Goal: Find specific page/section: Find specific page/section

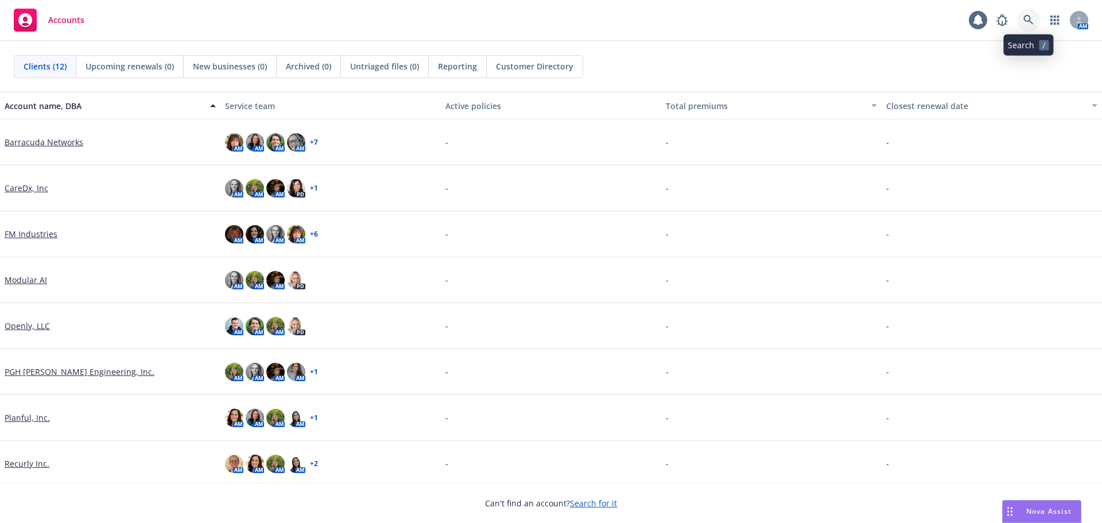
click at [1026, 17] on icon at bounding box center [1029, 20] width 10 height 10
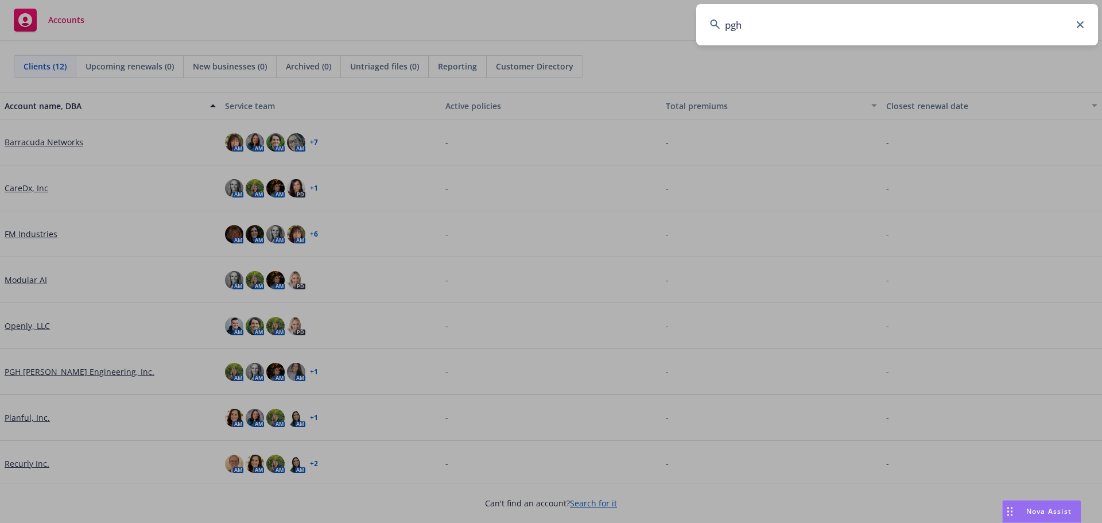
type input "pgh"
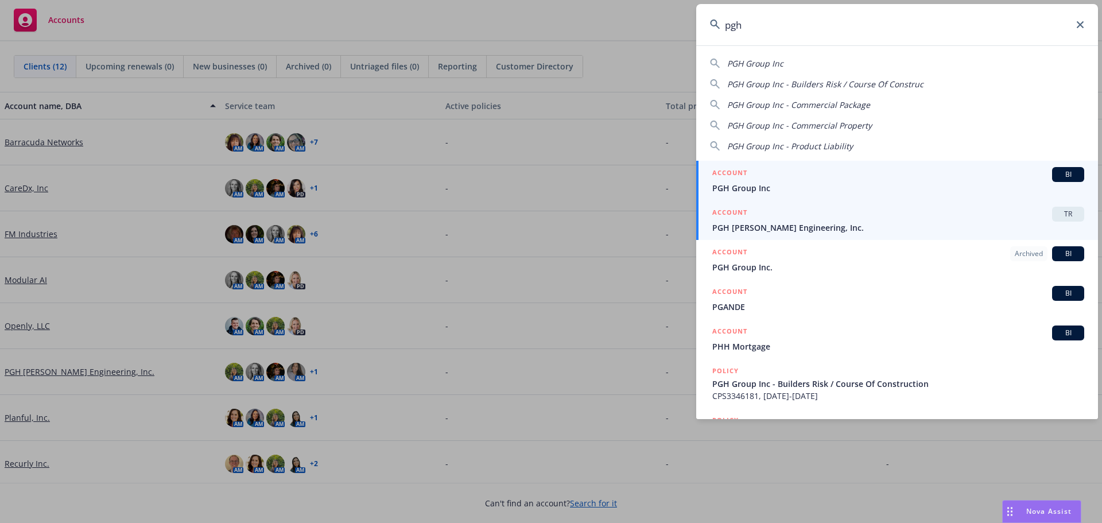
click at [804, 221] on div "ACCOUNT TR" at bounding box center [898, 214] width 372 height 15
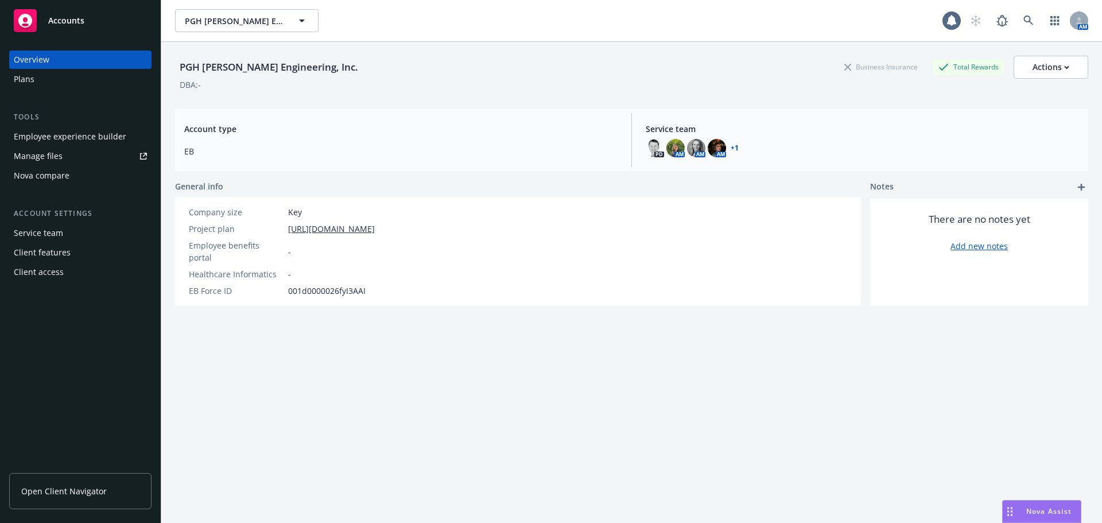
click at [113, 490] on link "Open Client Navigator" at bounding box center [80, 491] width 142 height 36
click at [1024, 25] on icon at bounding box center [1029, 20] width 10 height 10
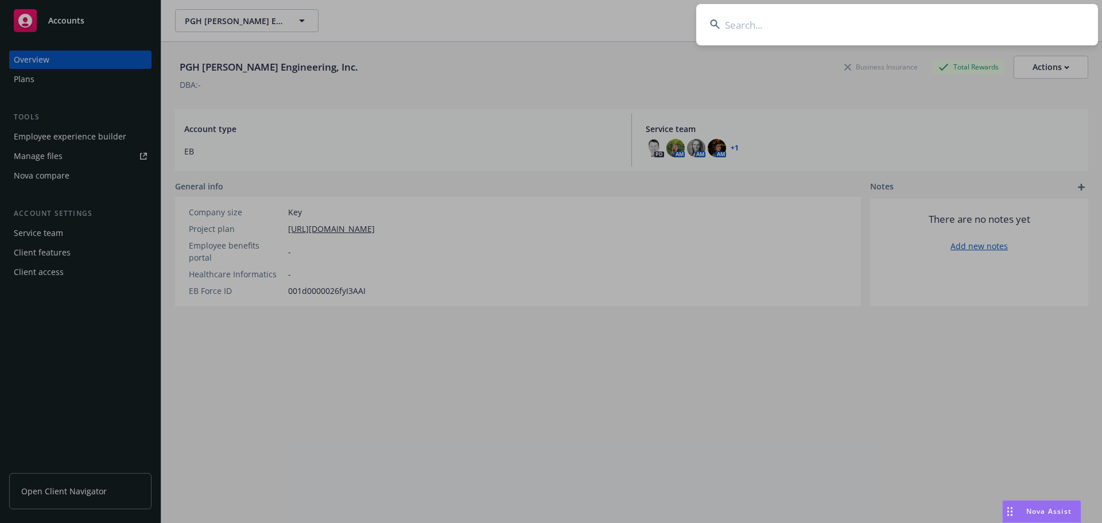
click at [865, 31] on input at bounding box center [897, 24] width 402 height 41
type input "fm"
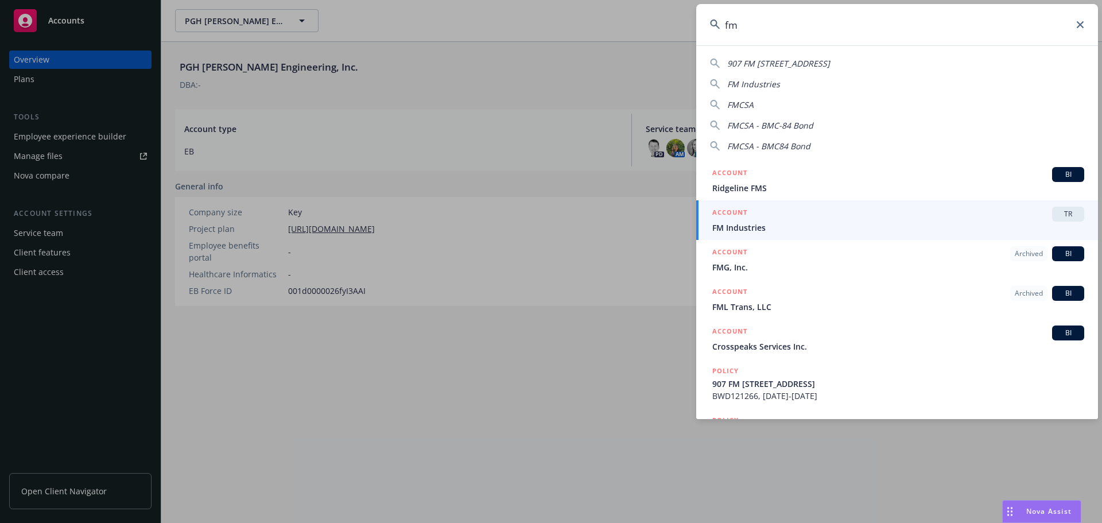
click at [844, 218] on div "ACCOUNT TR" at bounding box center [898, 214] width 372 height 15
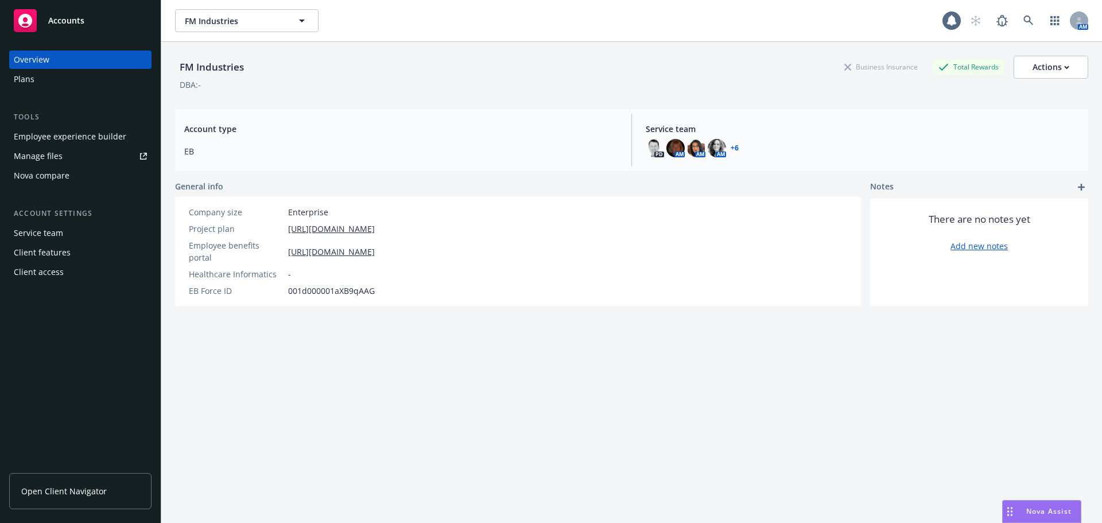
click at [108, 482] on link "Open Client Navigator" at bounding box center [80, 491] width 142 height 36
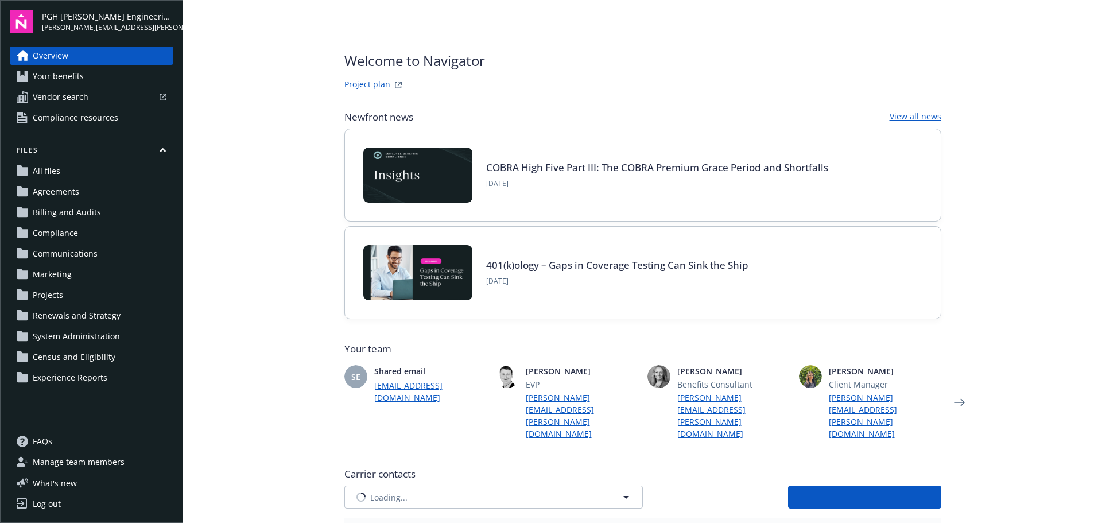
type input "[US_STATE] Medical Service Association"
click at [548, 486] on button "[US_STATE] Medical Service Association" at bounding box center [493, 497] width 299 height 23
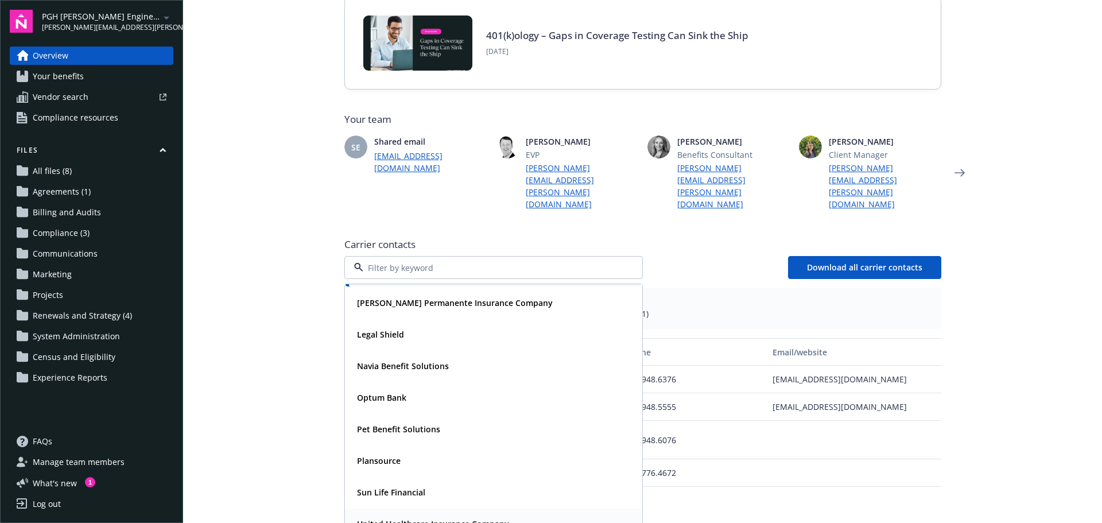
scroll to position [435, 0]
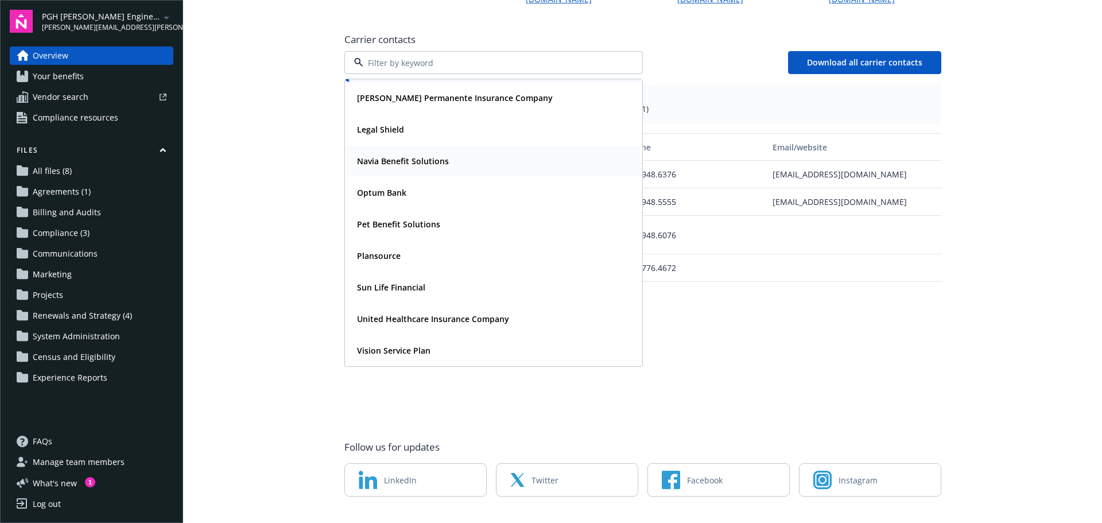
click at [404, 156] on strong "Navia Benefit Solutions" at bounding box center [403, 161] width 92 height 11
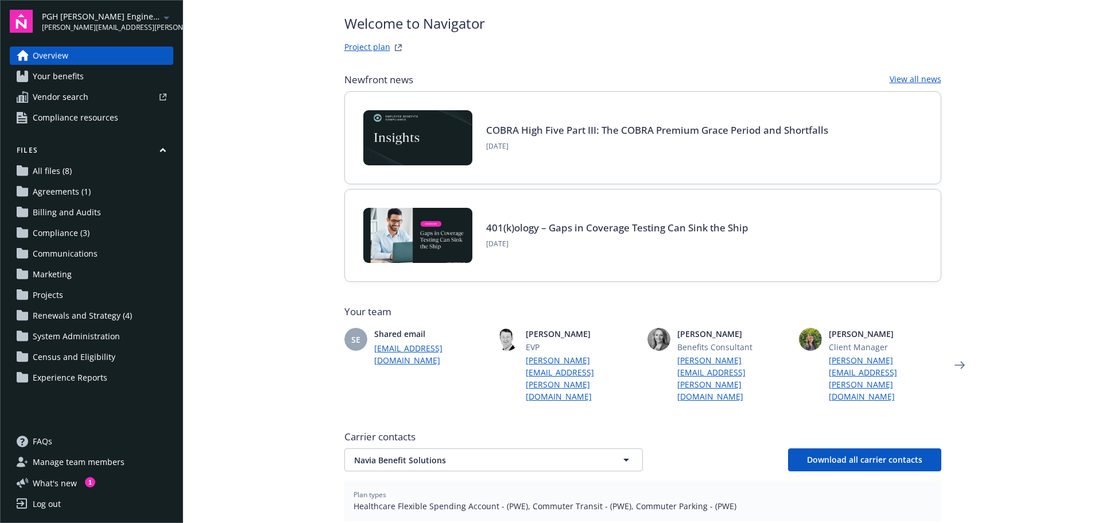
scroll to position [0, 0]
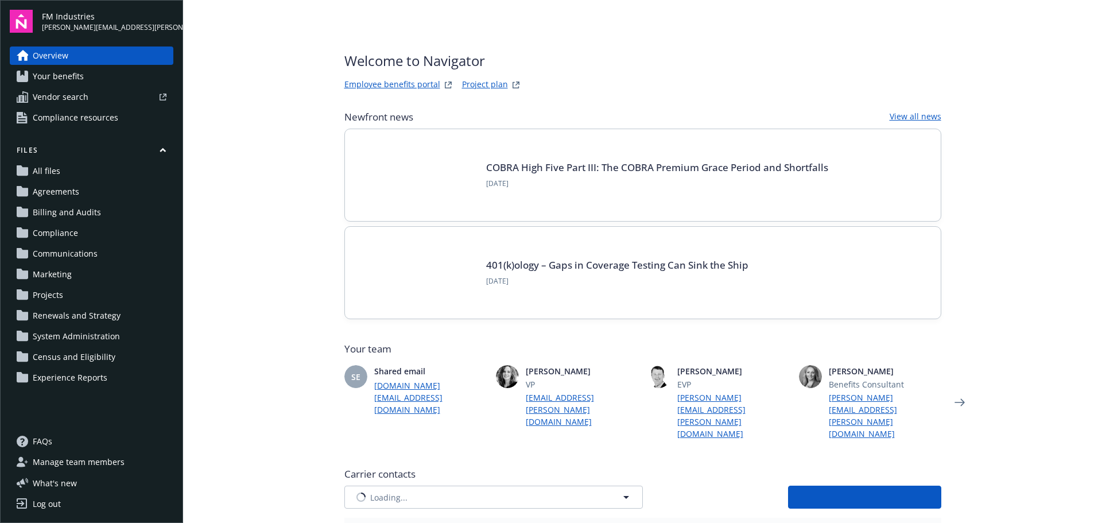
type input "CIGNA"
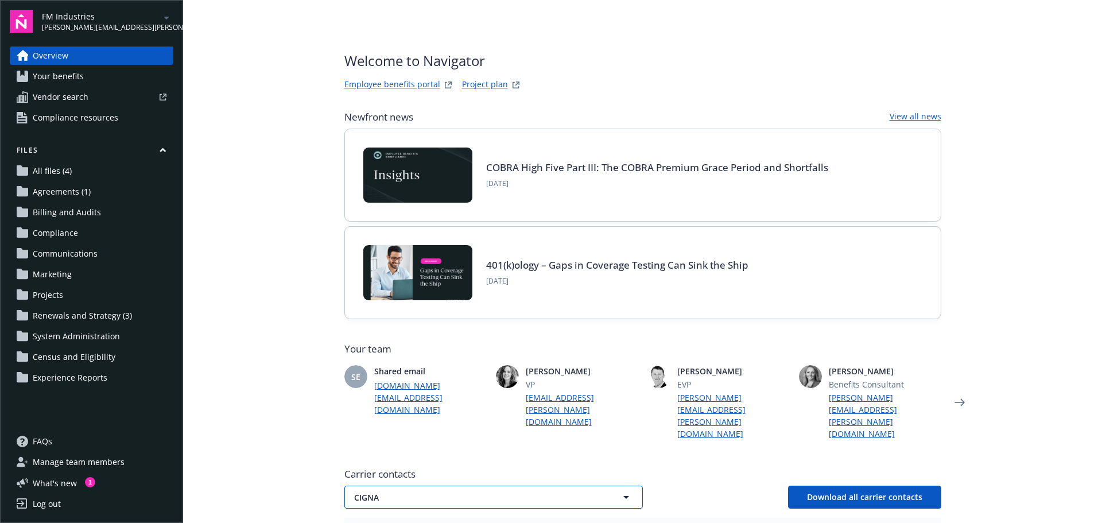
click at [576, 491] on span "CIGNA" at bounding box center [473, 497] width 239 height 12
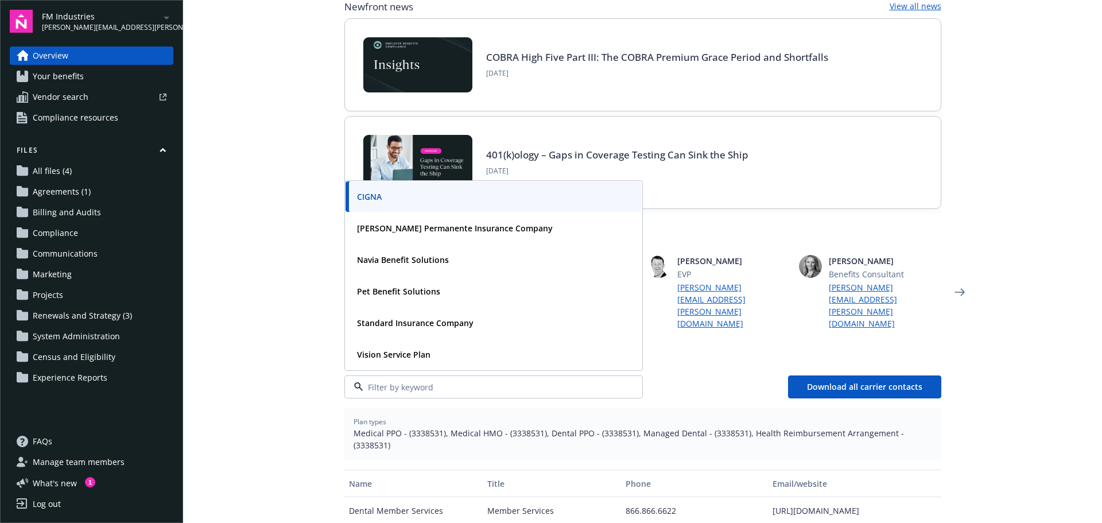
scroll to position [234, 0]
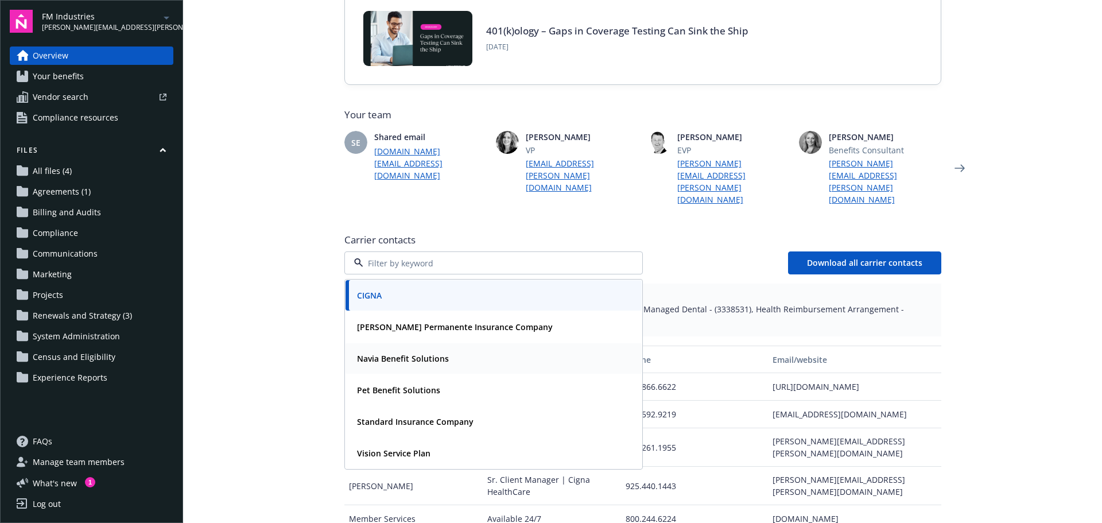
click at [423, 353] on div "Navia Benefit Solutions" at bounding box center [401, 358] width 99 height 17
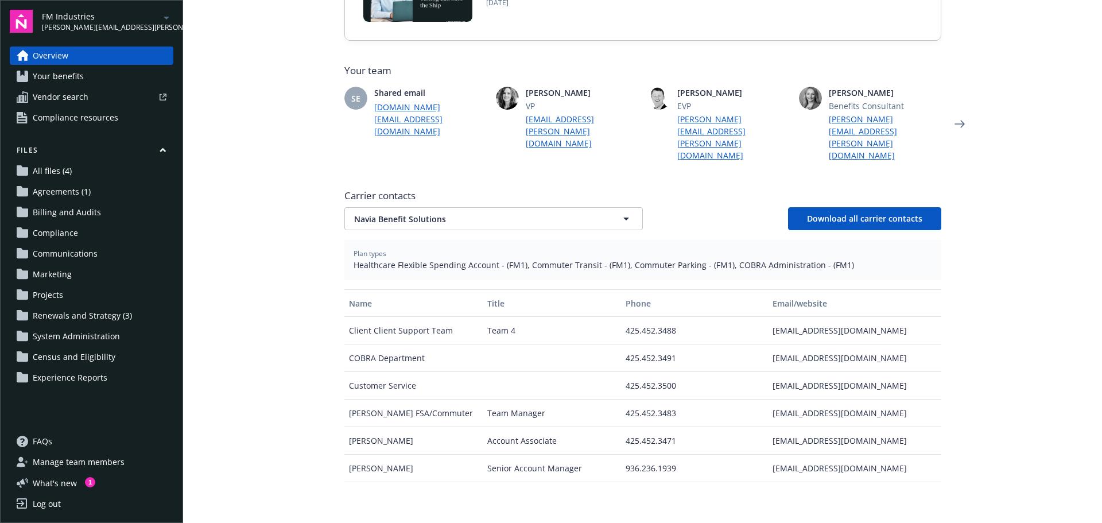
scroll to position [292, 0]
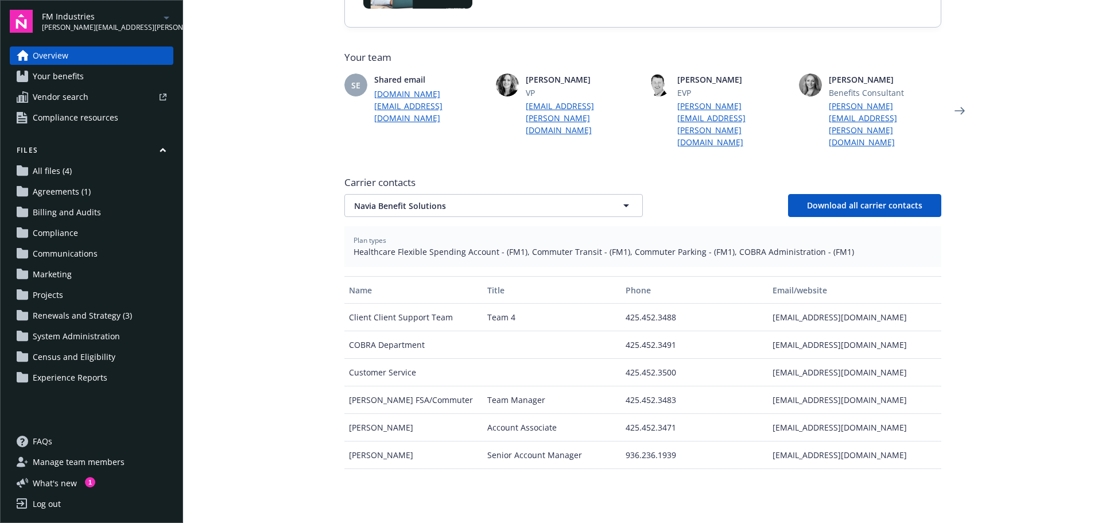
click at [673, 307] on div "425.452.3488" at bounding box center [694, 318] width 147 height 28
